Goal: Task Accomplishment & Management: Complete application form

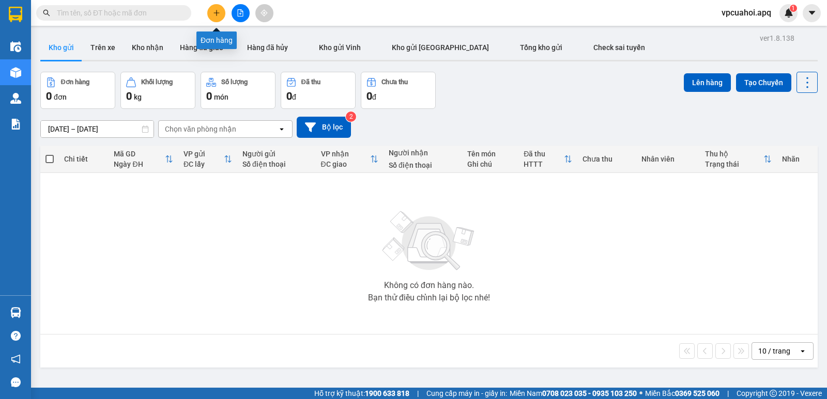
click at [220, 11] on icon "plus" at bounding box center [216, 12] width 7 height 7
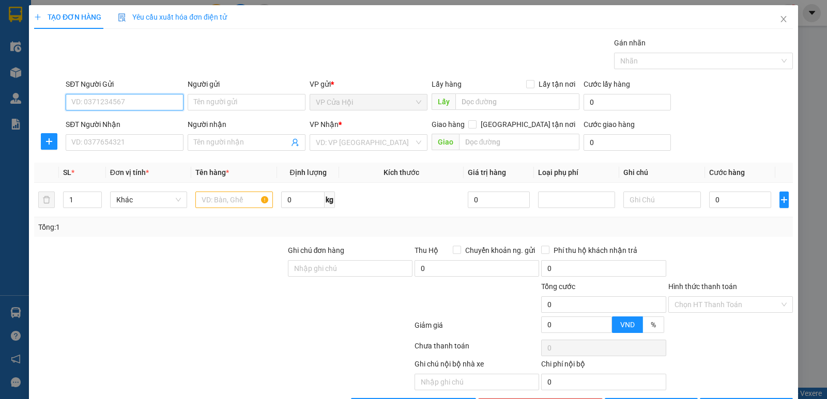
click at [75, 103] on input "SĐT Người Gửi" at bounding box center [125, 102] width 118 height 17
type input "0773334626"
click at [117, 121] on div "0773334626 - [PERSON_NAME]" at bounding box center [123, 122] width 104 height 11
type input "[PERSON_NAME]"
type input "0773334626"
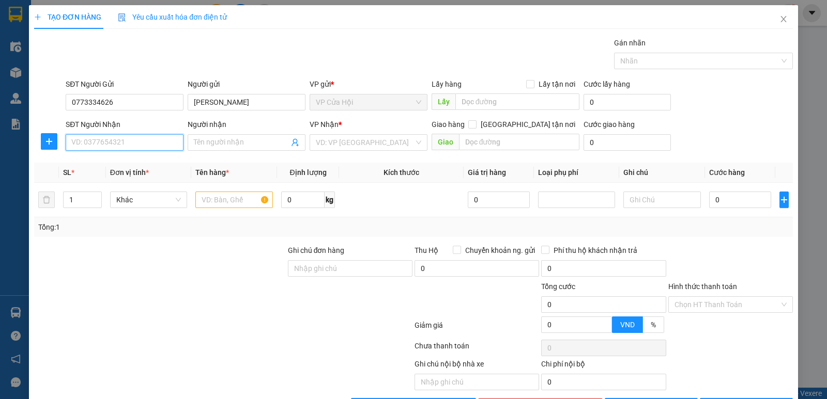
click at [129, 143] on input "SĐT Người Nhận" at bounding box center [125, 142] width 118 height 17
click at [119, 167] on div "0967450909 - a sơn" at bounding box center [123, 163] width 104 height 11
type input "0967450909"
type input "a sơn"
checkbox input "true"
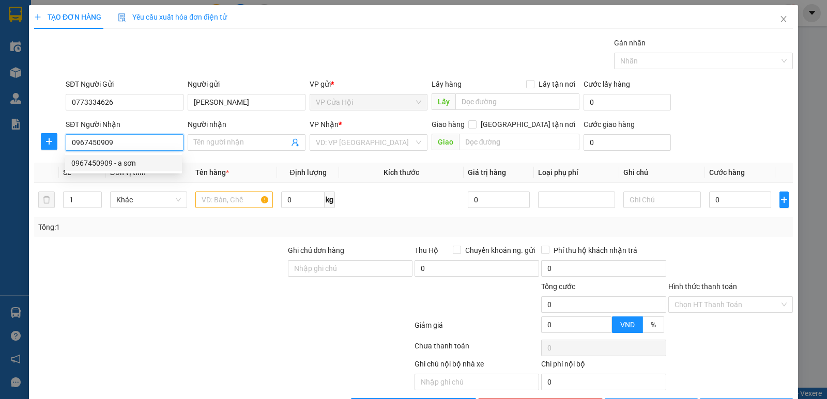
type input "vp"
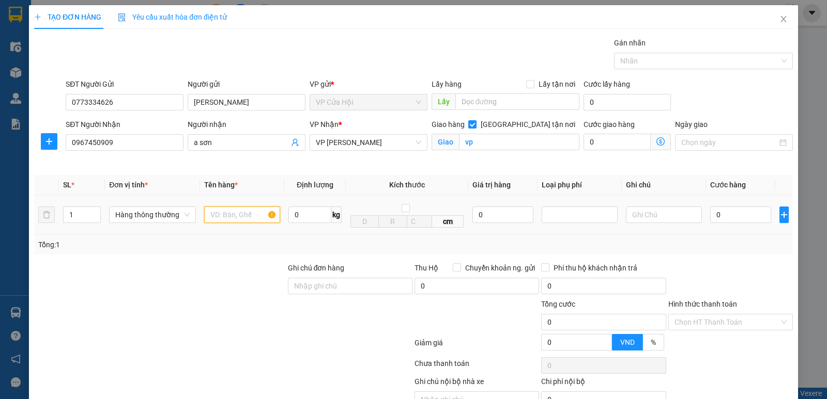
click at [227, 215] on input "text" at bounding box center [242, 215] width 76 height 17
type input "nước mắm"
drag, startPoint x: 387, startPoint y: 52, endPoint x: 427, endPoint y: 98, distance: 61.5
click at [388, 54] on div "Gói vận chuyển * Tiêu chuẩn Gán nhãn Nhãn" at bounding box center [429, 55] width 731 height 36
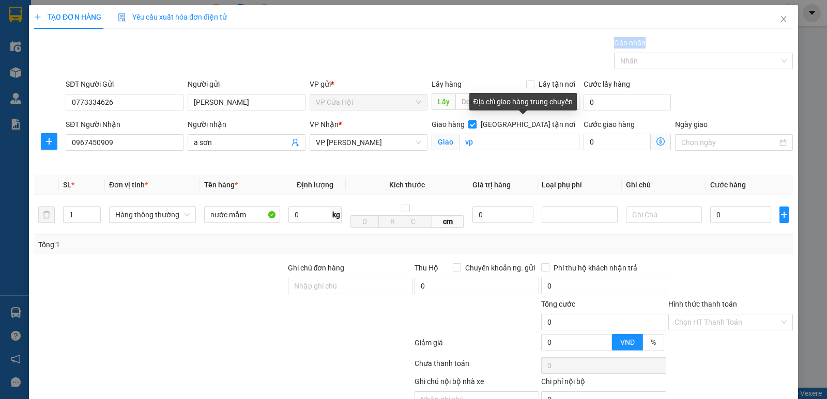
drag, startPoint x: 524, startPoint y: 120, endPoint x: 531, endPoint y: 129, distance: 10.3
click at [475, 120] on input "[GEOGRAPHIC_DATA] tận nơi" at bounding box center [471, 123] width 7 height 7
checkbox input "false"
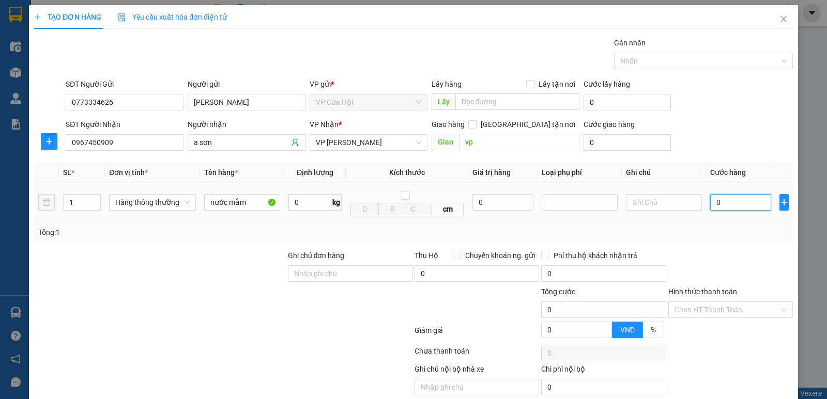
click at [728, 203] on input "0" at bounding box center [740, 202] width 61 height 17
type input "5"
type input "50"
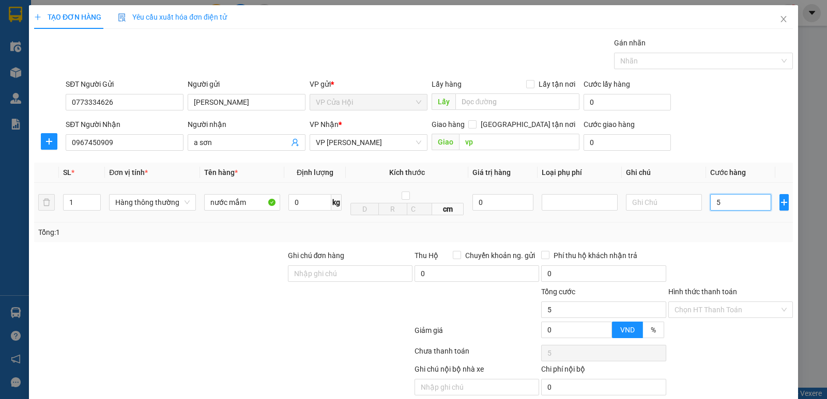
type input "50"
type input "50.000"
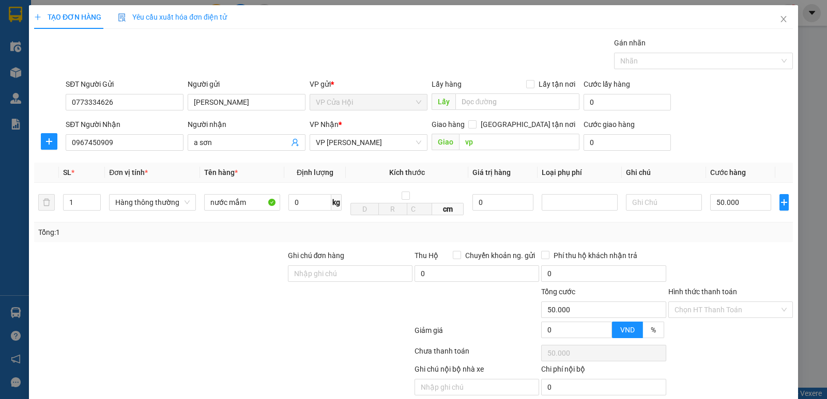
click at [695, 254] on div at bounding box center [730, 268] width 127 height 36
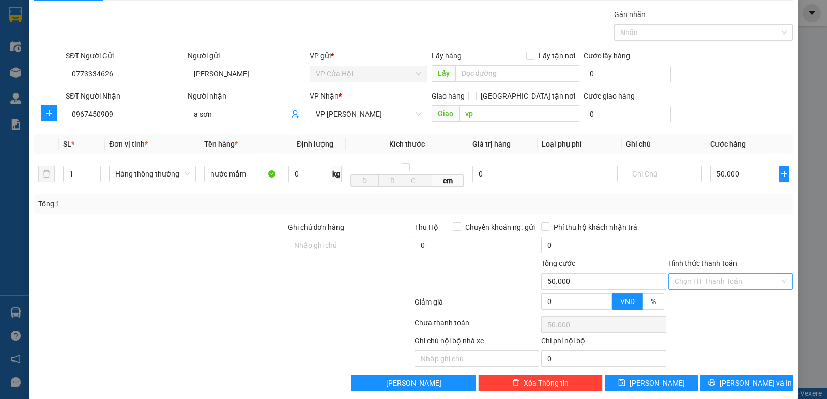
scroll to position [41, 0]
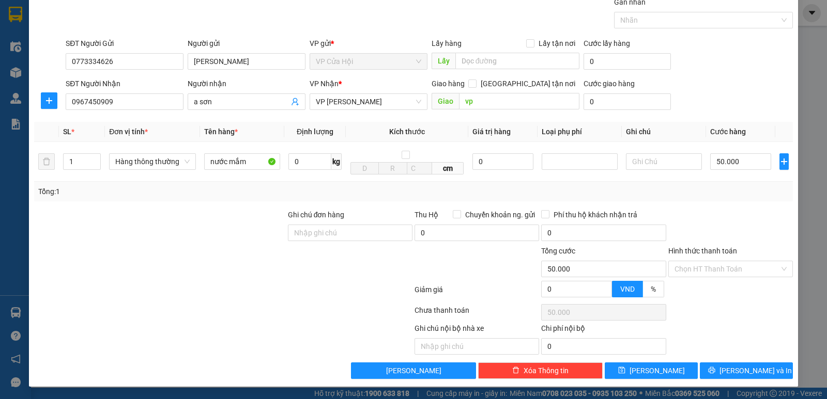
drag, startPoint x: 330, startPoint y: 264, endPoint x: 364, endPoint y: 274, distance: 36.0
click at [330, 265] on div at bounding box center [350, 263] width 127 height 36
click at [747, 372] on span "[PERSON_NAME] và In" at bounding box center [755, 370] width 72 height 11
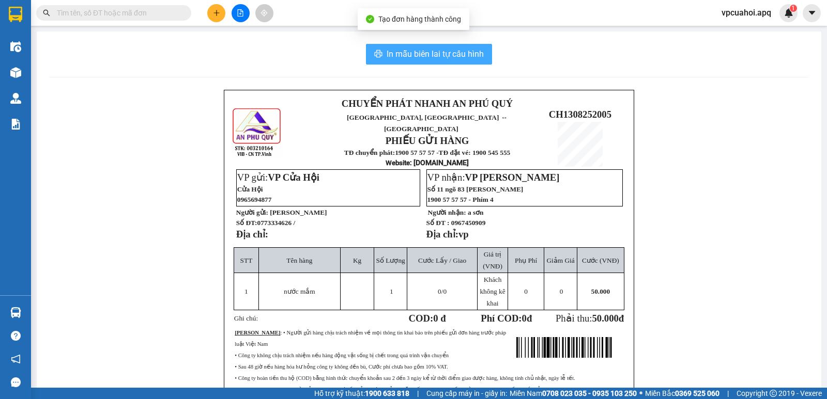
click at [450, 53] on span "In mẫu biên lai tự cấu hình" at bounding box center [435, 54] width 97 height 13
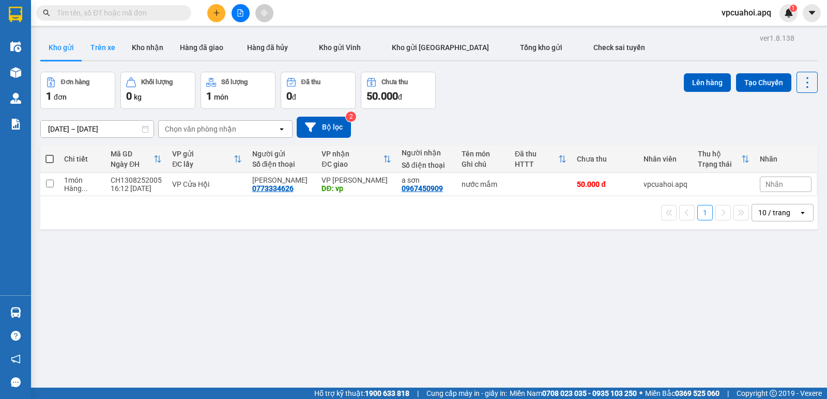
click at [104, 43] on button "Trên xe" at bounding box center [102, 47] width 41 height 25
